Goal: Task Accomplishment & Management: Use online tool/utility

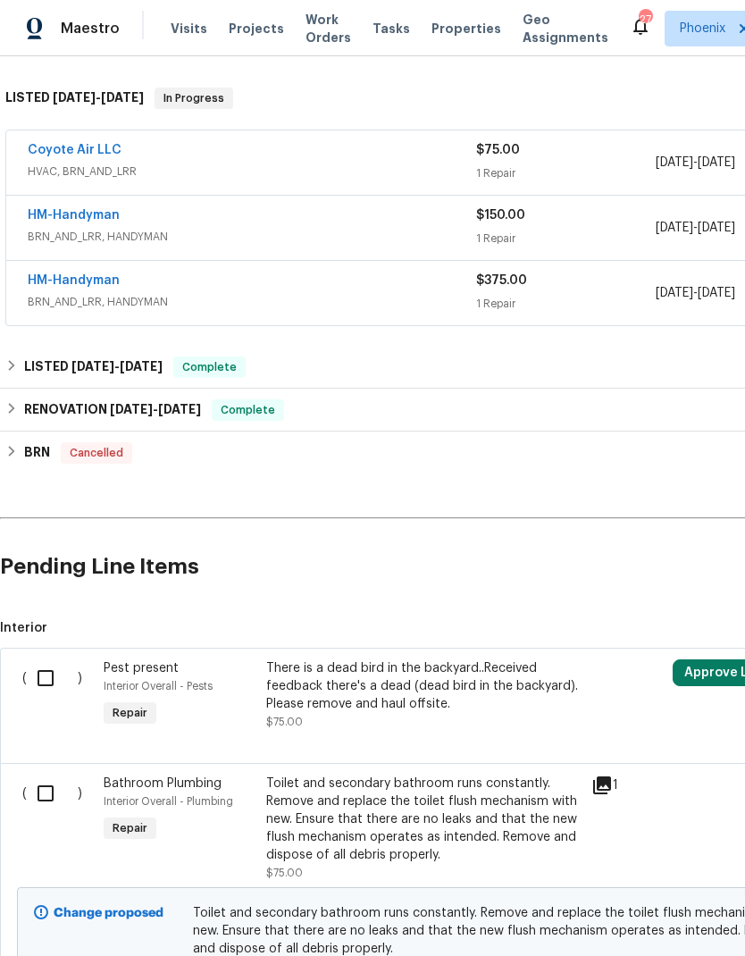
scroll to position [270, 0]
click at [43, 774] on input "checkbox" at bounding box center [52, 793] width 51 height 38
checkbox input "true"
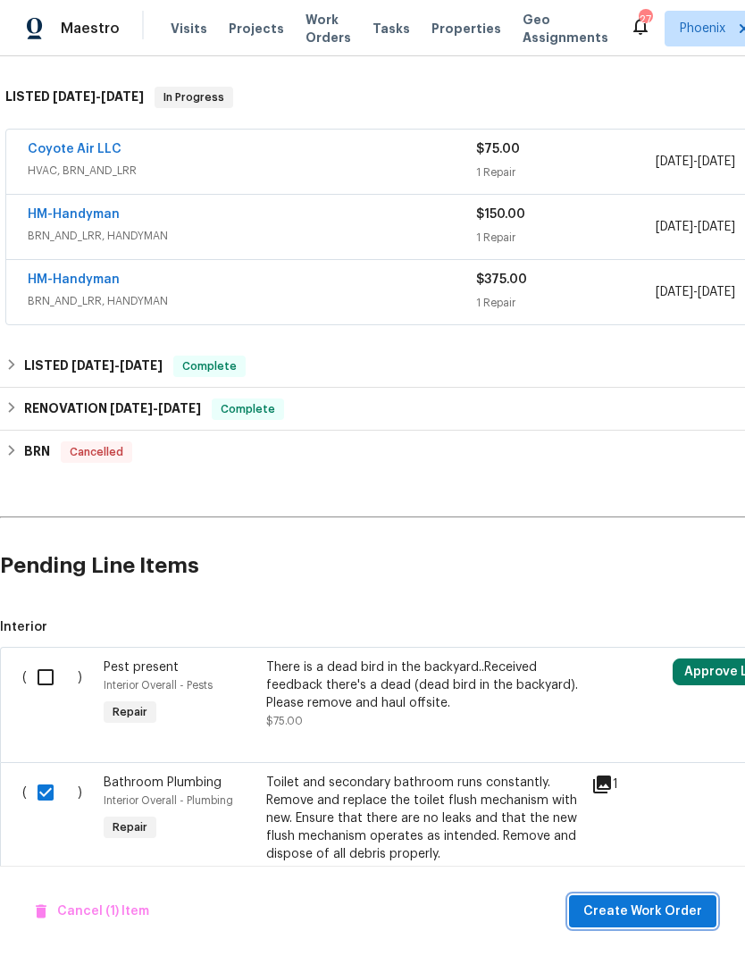
click at [662, 926] on button "Create Work Order" at bounding box center [642, 912] width 147 height 33
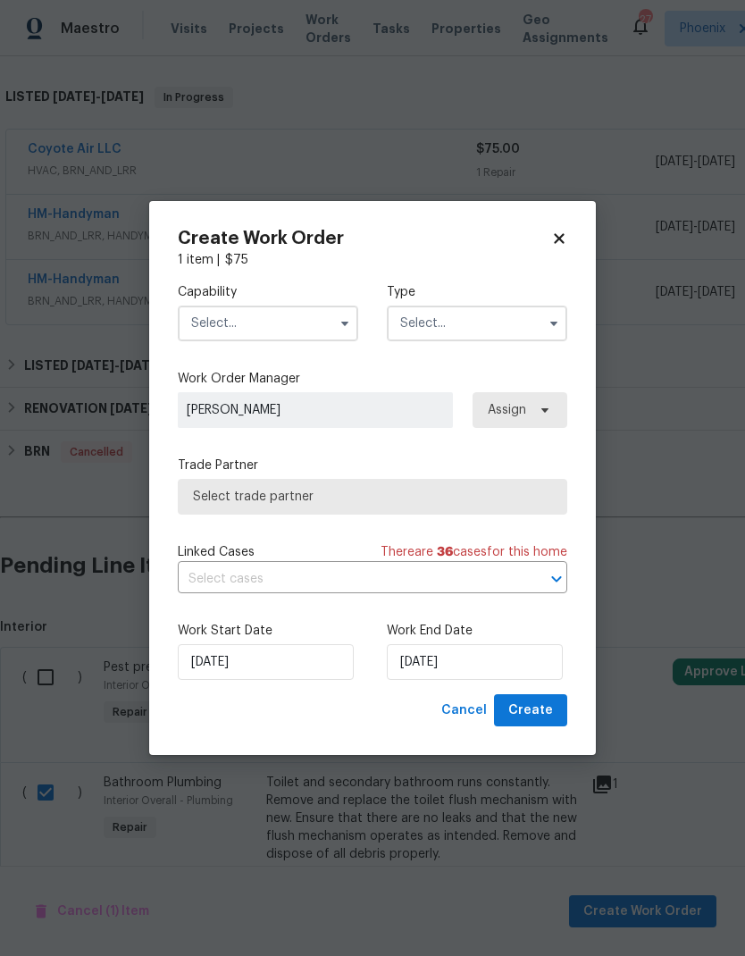
click at [274, 321] on input "text" at bounding box center [268, 324] width 181 height 36
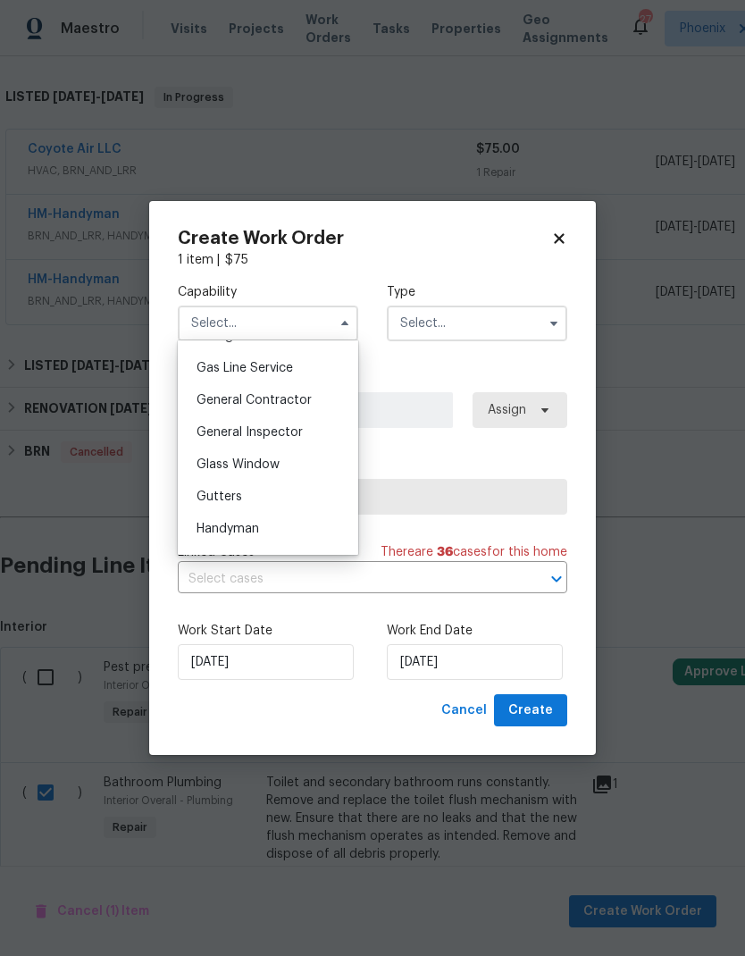
scroll to position [821, 0]
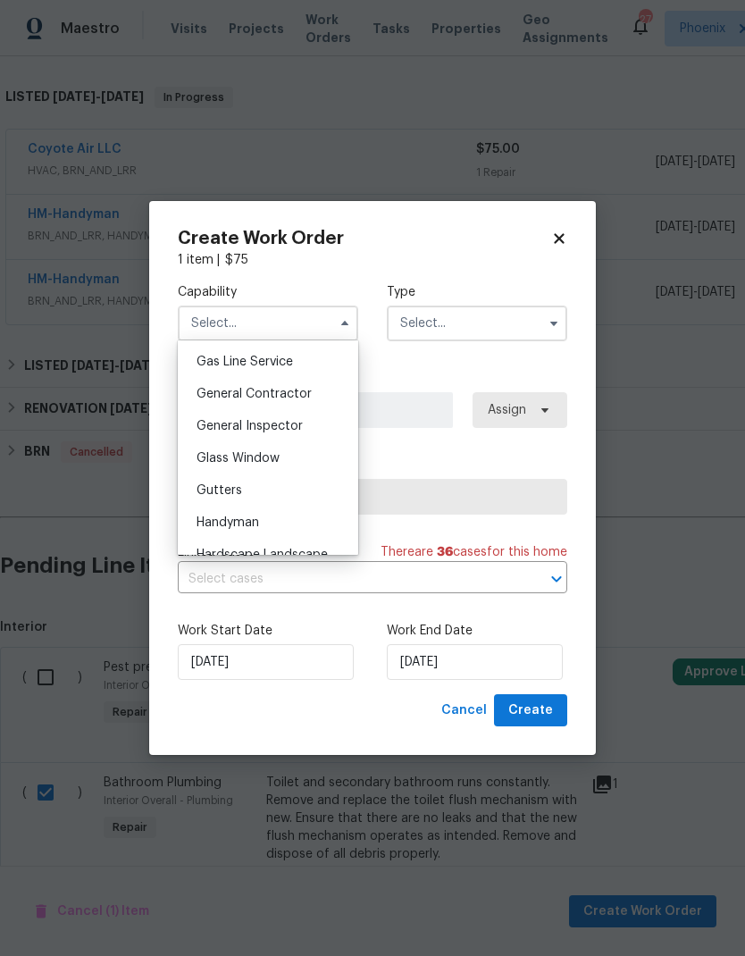
click at [307, 400] on div "General Contractor" at bounding box center [268, 394] width 172 height 32
type input "General Contractor"
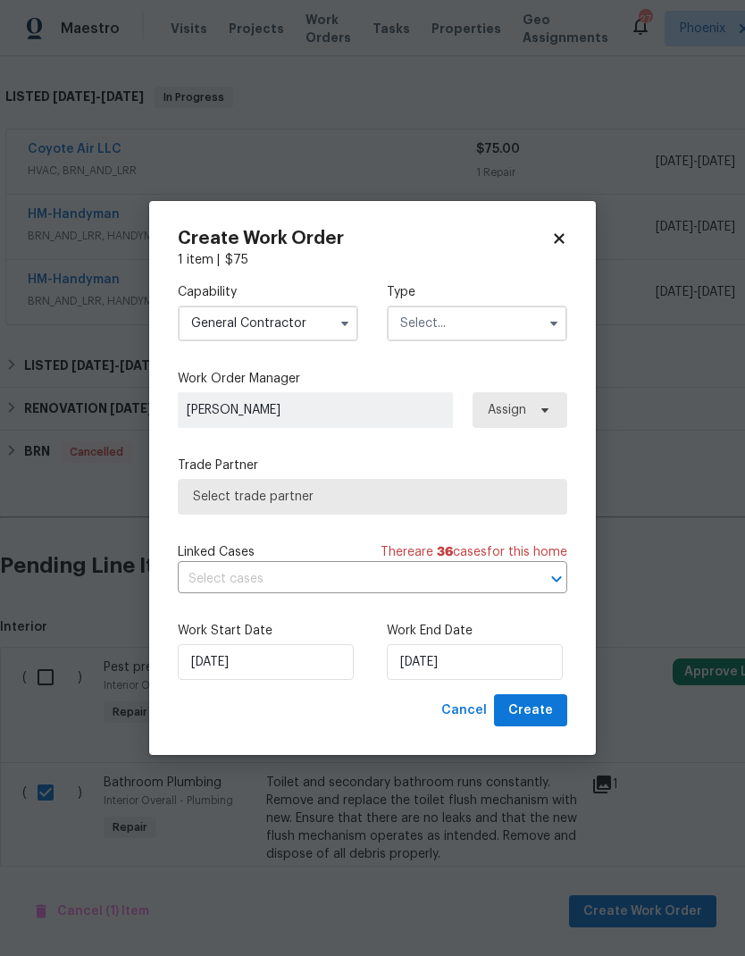
click at [480, 333] on input "text" at bounding box center [477, 324] width 181 height 36
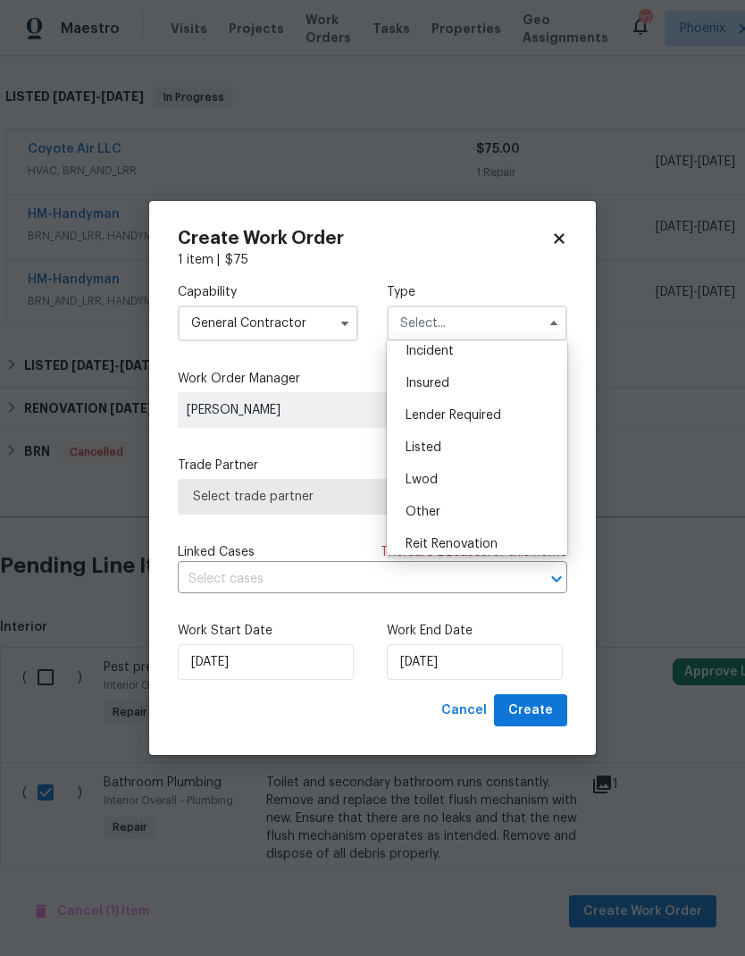
scroll to position [72, 0]
click at [440, 443] on span "Listed" at bounding box center [424, 449] width 36 height 13
type input "Listed"
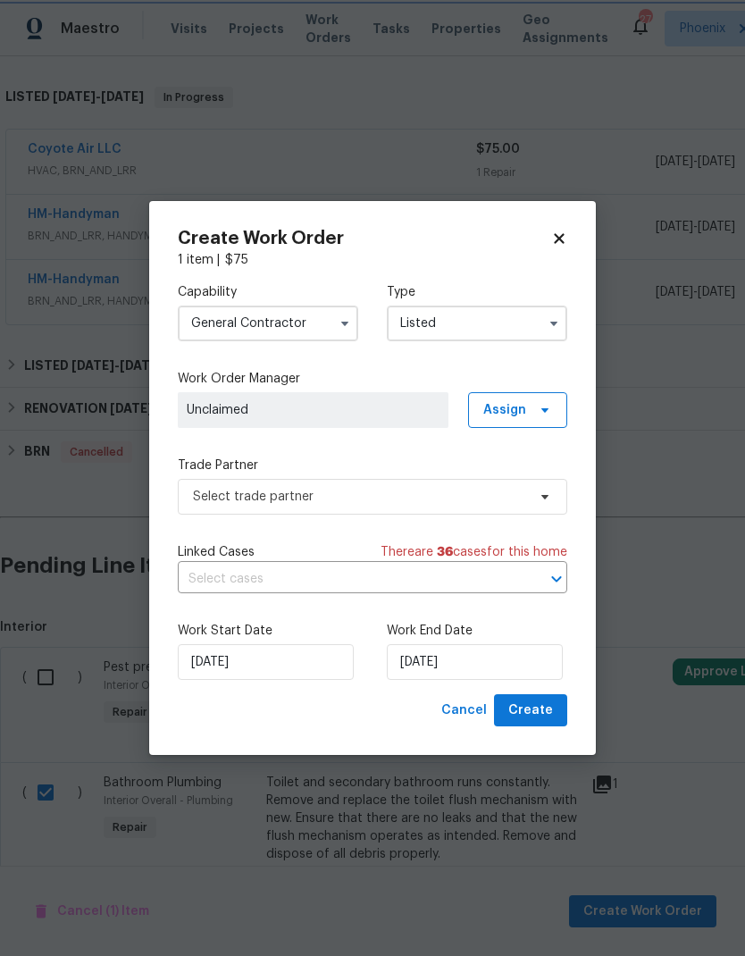
scroll to position [0, 0]
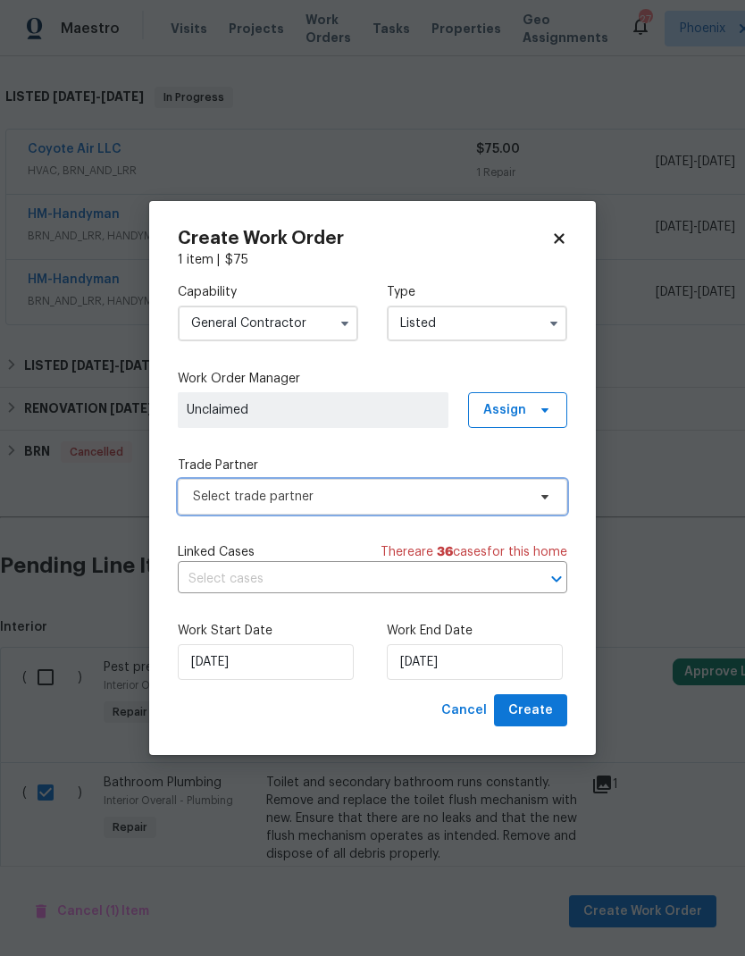
click at [443, 491] on span "Select trade partner" at bounding box center [359, 497] width 333 height 18
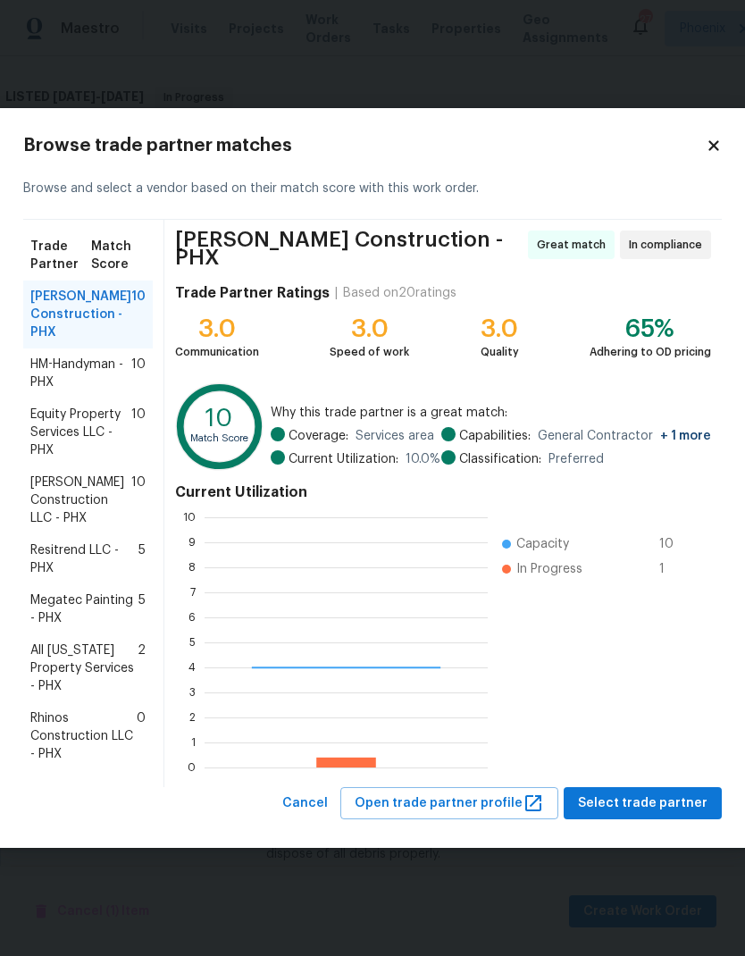
scroll to position [250, 283]
click at [117, 374] on span "HM-Handyman - PHX" at bounding box center [80, 374] width 101 height 36
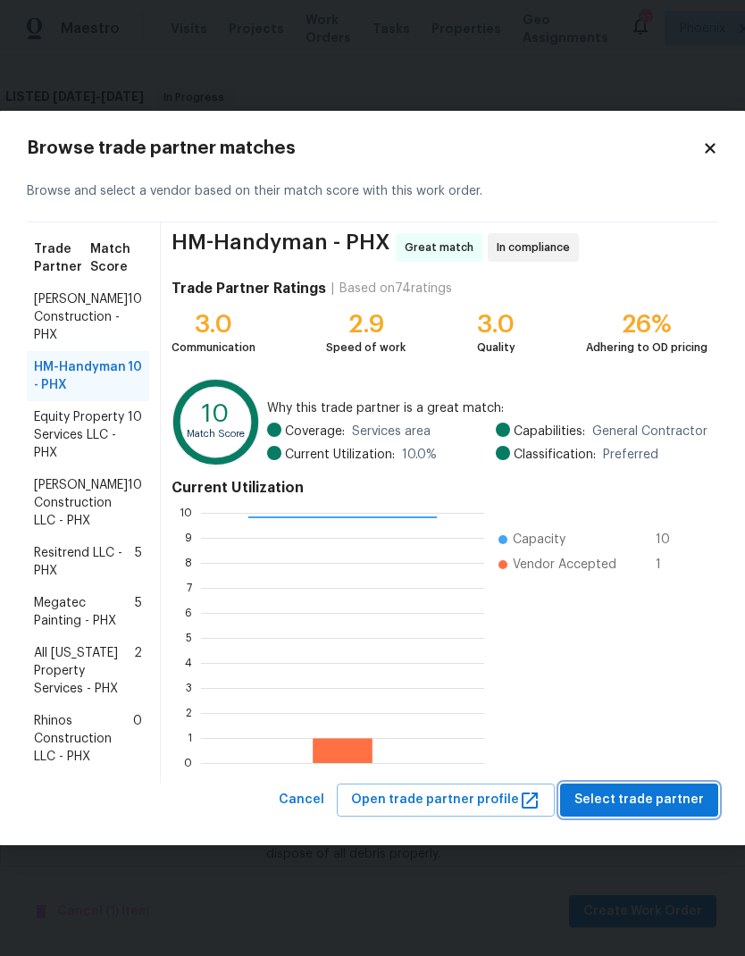
click at [663, 808] on span "Select trade partner" at bounding box center [640, 800] width 130 height 22
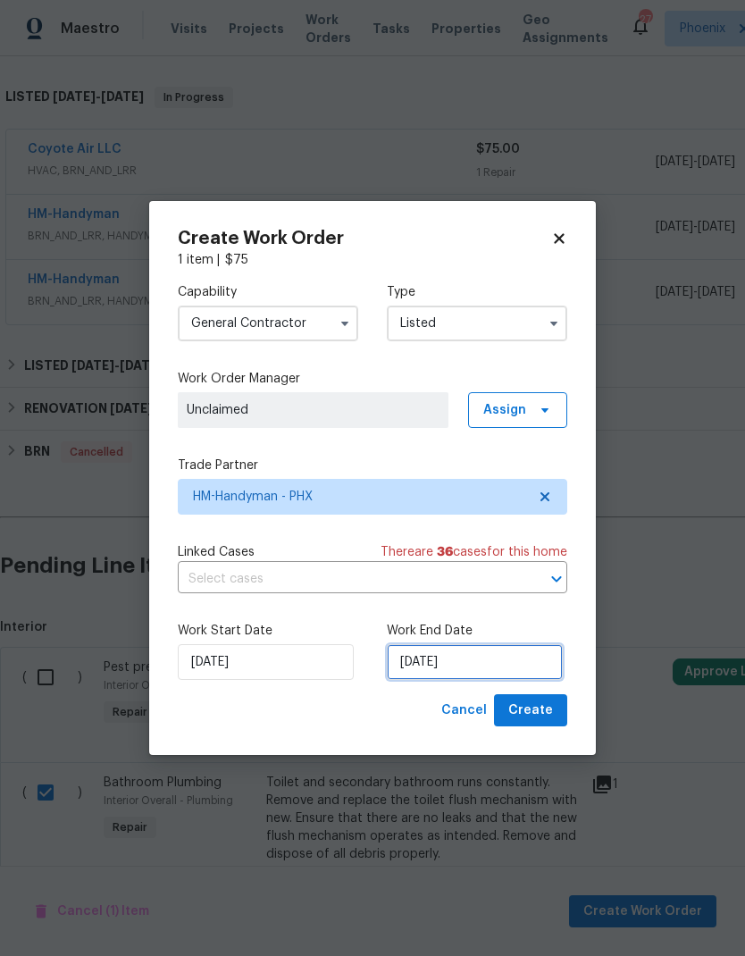
click at [531, 669] on input "[DATE]" at bounding box center [475, 662] width 176 height 36
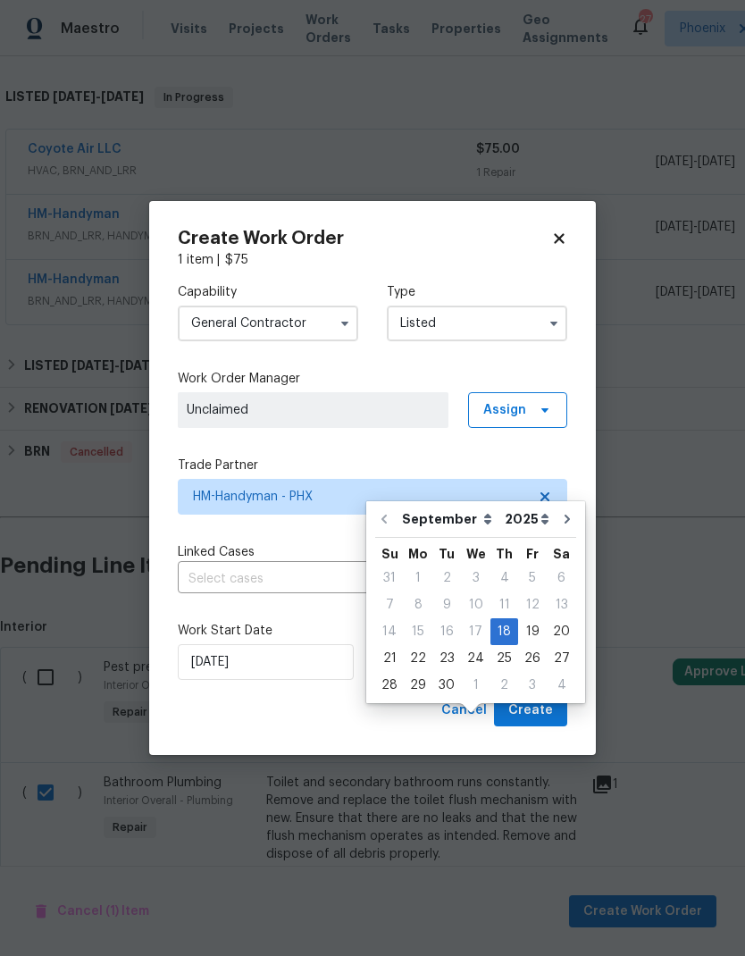
scroll to position [72, 0]
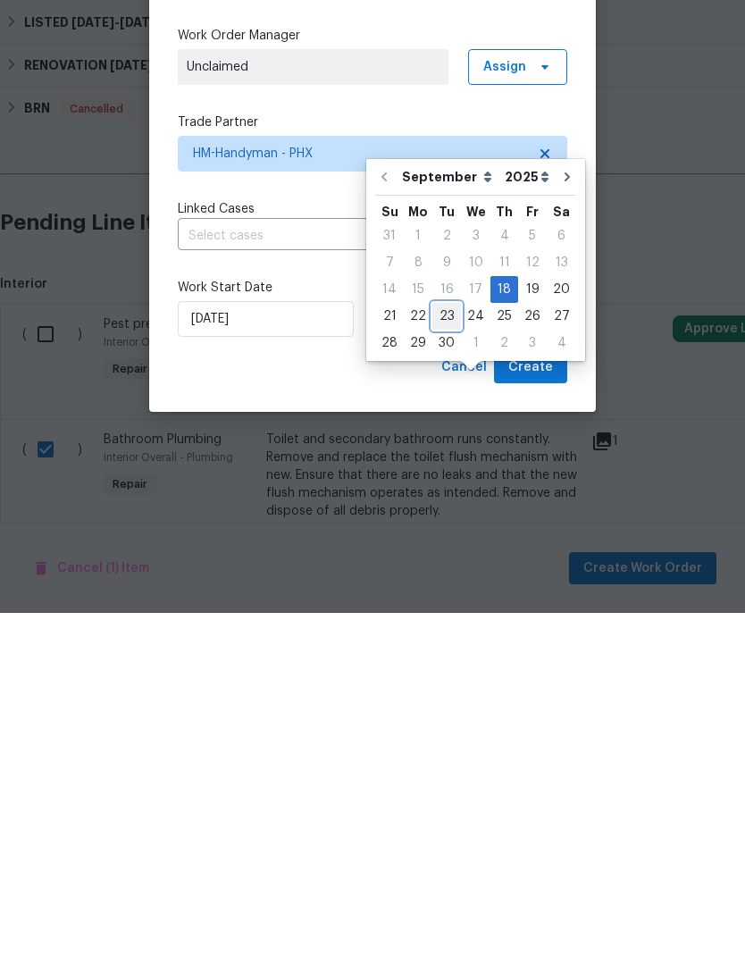
click at [452, 647] on div "23" at bounding box center [447, 659] width 29 height 25
type input "[DATE]"
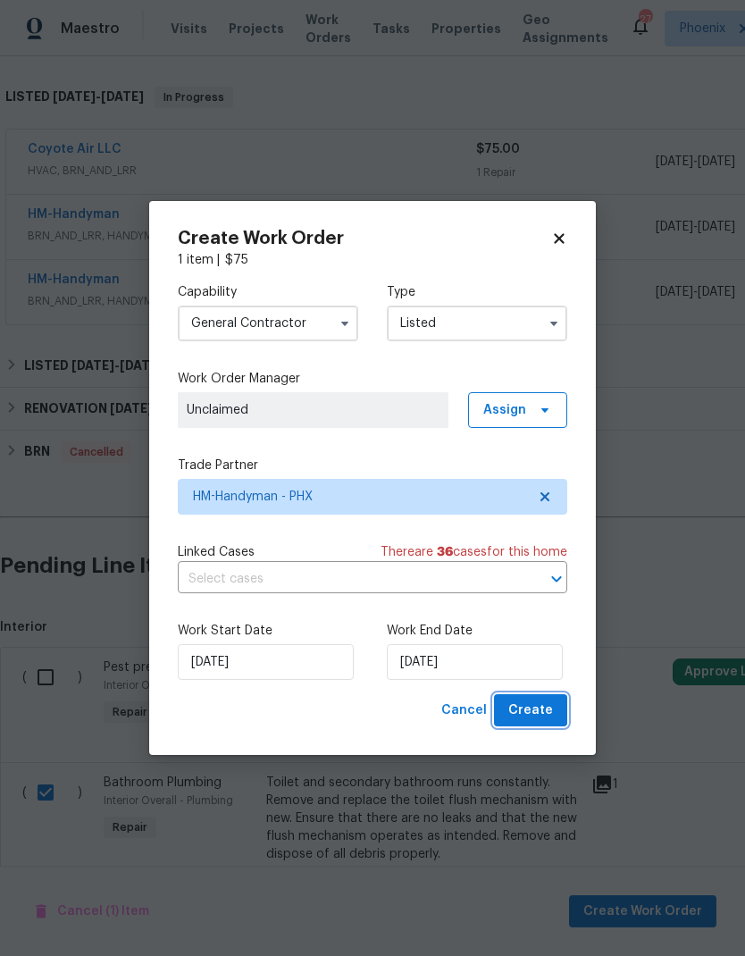
click at [553, 716] on button "Create" at bounding box center [530, 711] width 73 height 33
checkbox input "false"
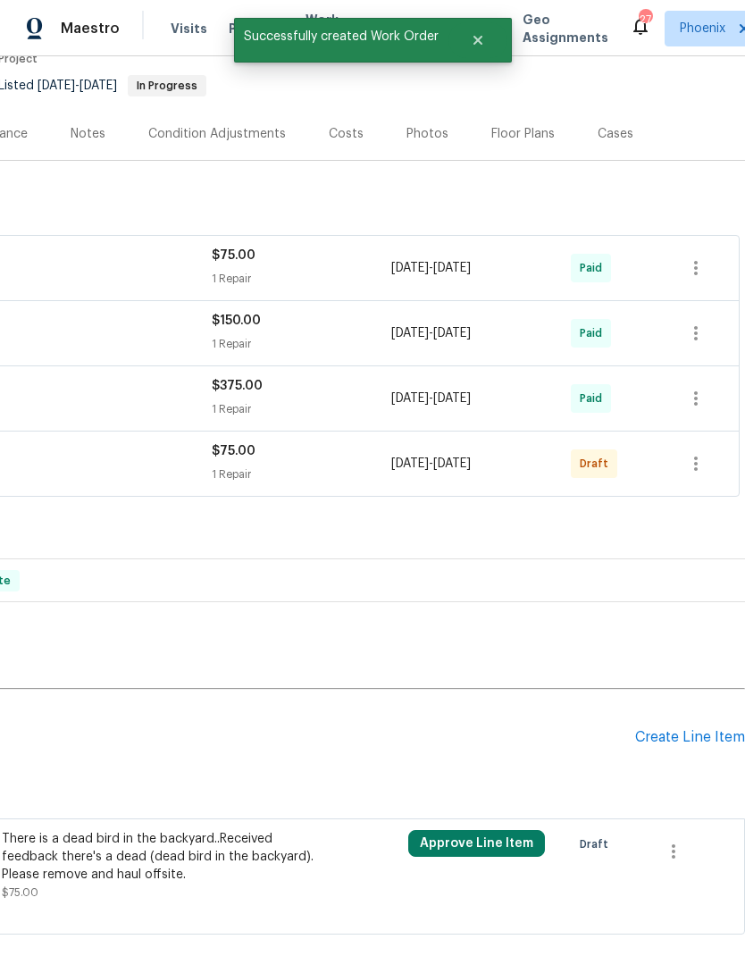
scroll to position [164, 265]
click at [700, 453] on icon "button" at bounding box center [696, 463] width 21 height 21
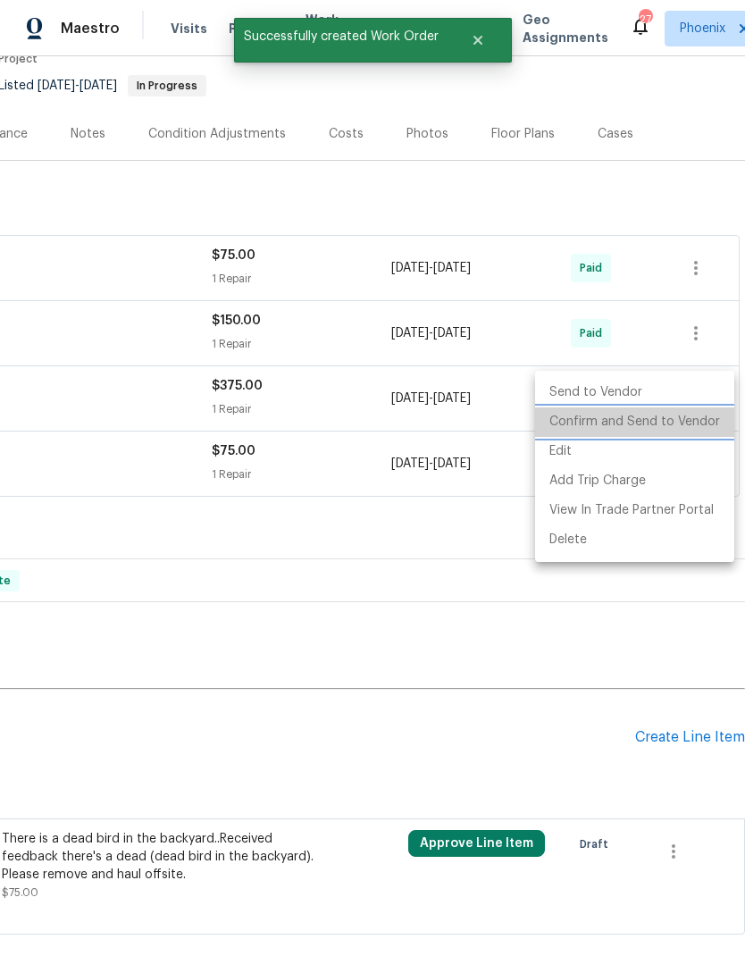
click at [661, 426] on li "Confirm and Send to Vendor" at bounding box center [634, 422] width 199 height 29
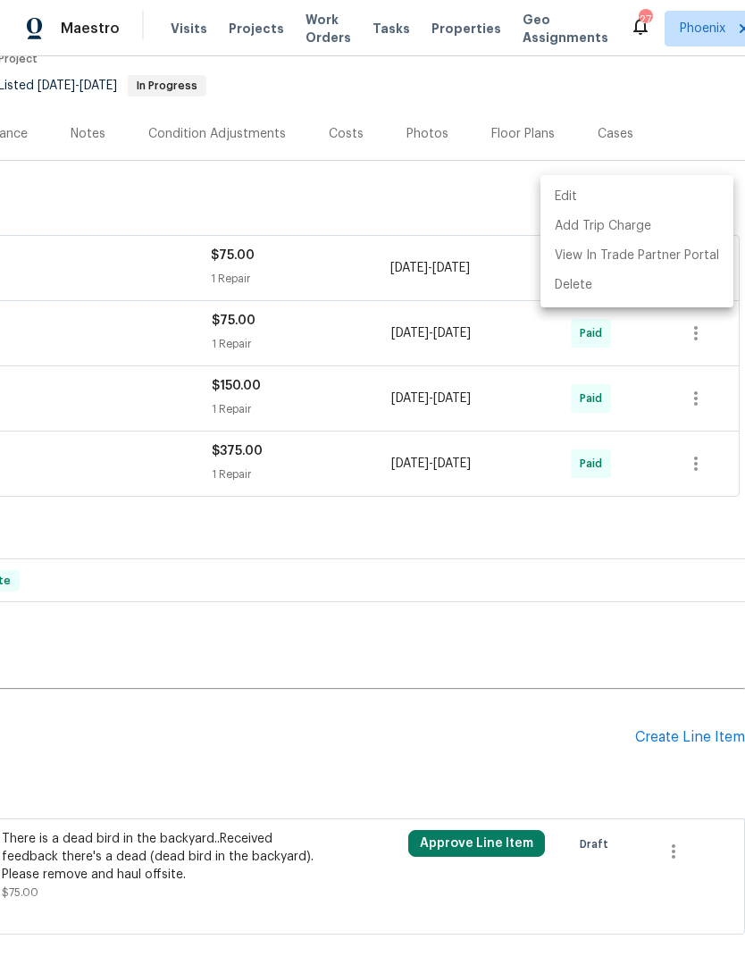
click at [677, 792] on div at bounding box center [372, 478] width 745 height 956
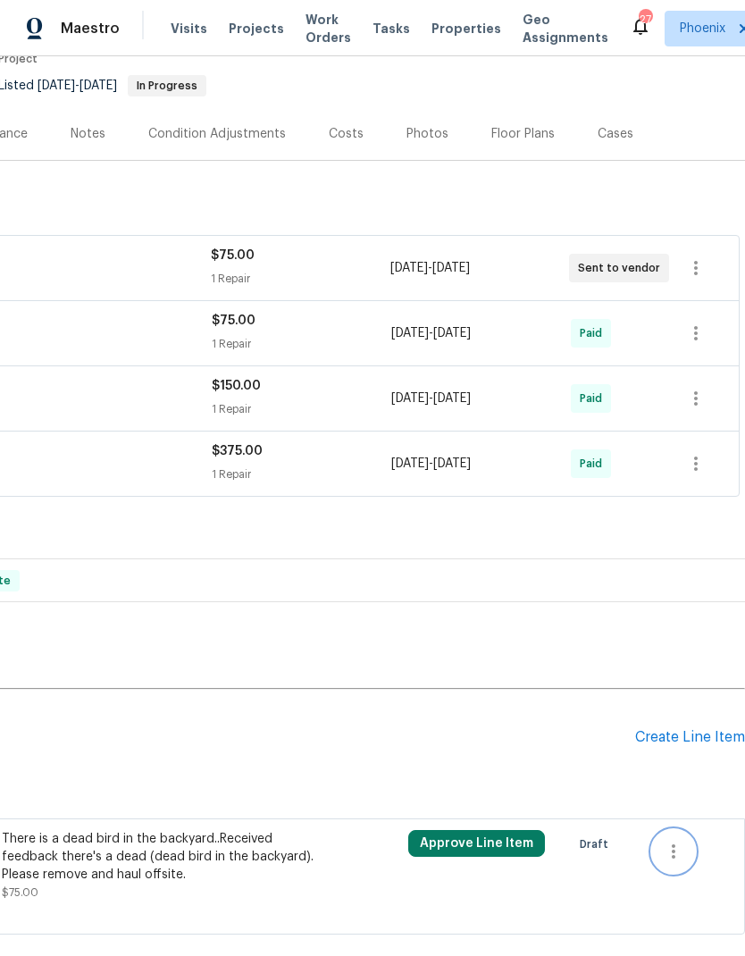
click at [672, 841] on icon "button" at bounding box center [673, 851] width 21 height 21
click at [687, 785] on li "Cancel" at bounding box center [687, 779] width 69 height 29
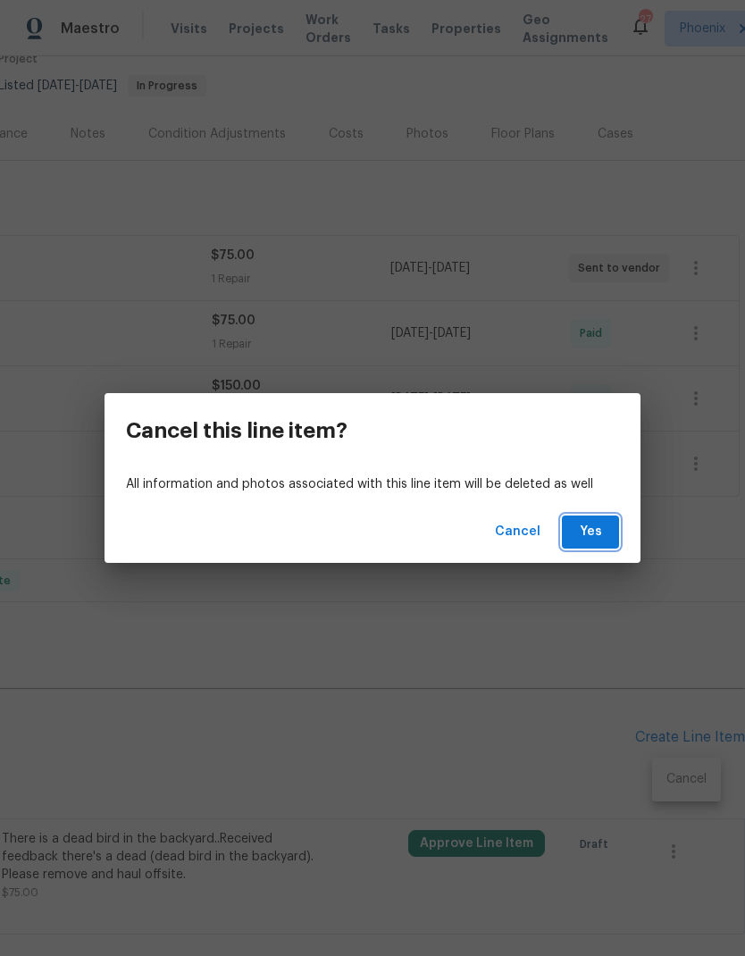
click at [604, 533] on span "Yes" at bounding box center [591, 532] width 29 height 22
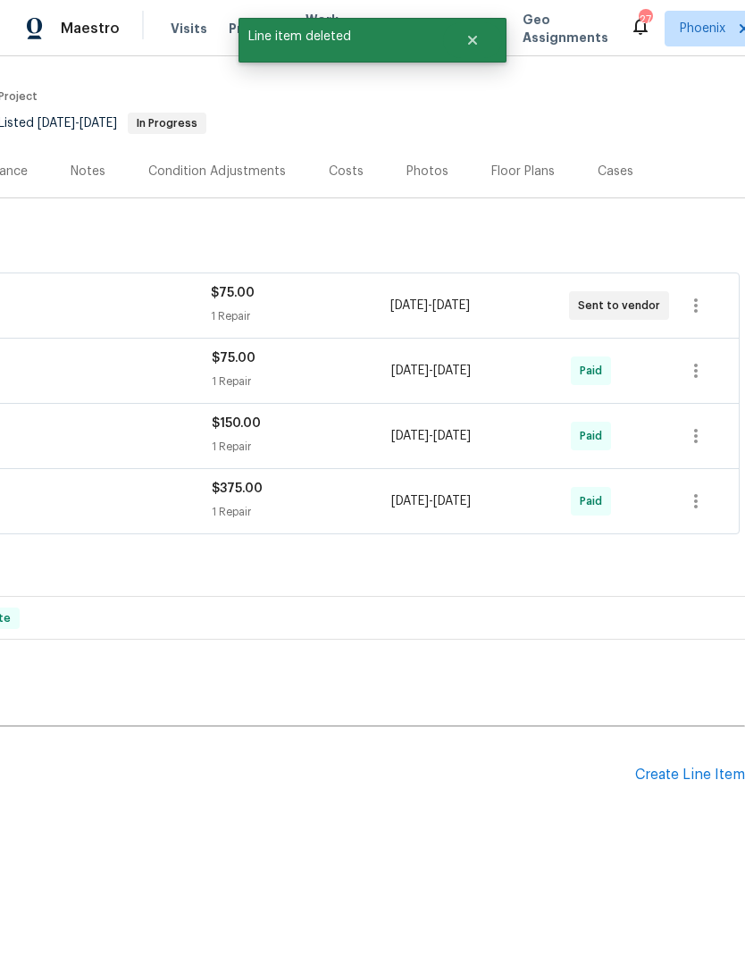
scroll to position [54, 265]
